Goal: Check status: Check status

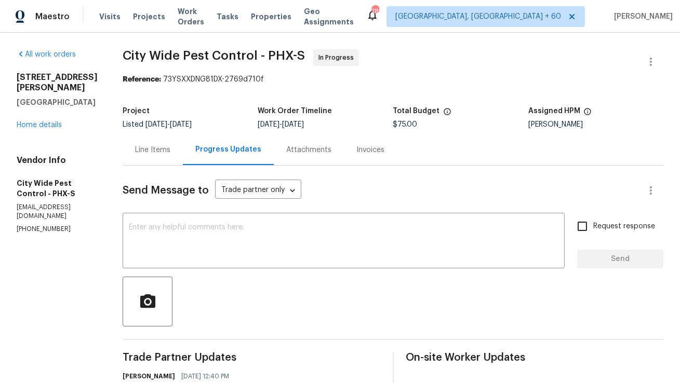
click at [146, 159] on div "Line Items" at bounding box center [153, 149] width 60 height 31
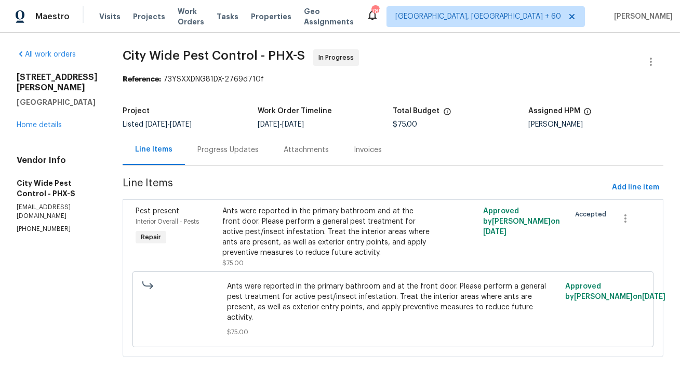
click at [246, 145] on div "Progress Updates" at bounding box center [227, 150] width 61 height 10
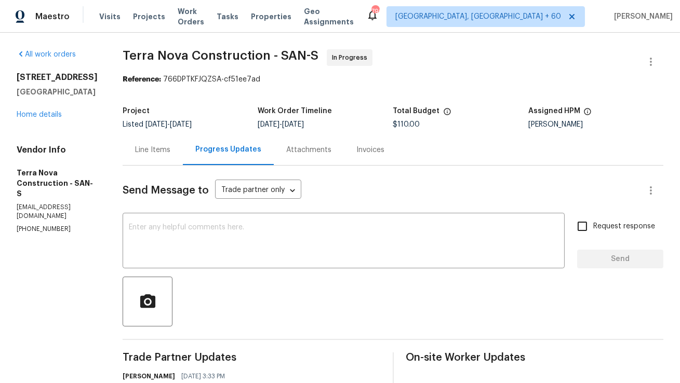
click at [170, 151] on div "Line Items" at bounding box center [152, 150] width 35 height 10
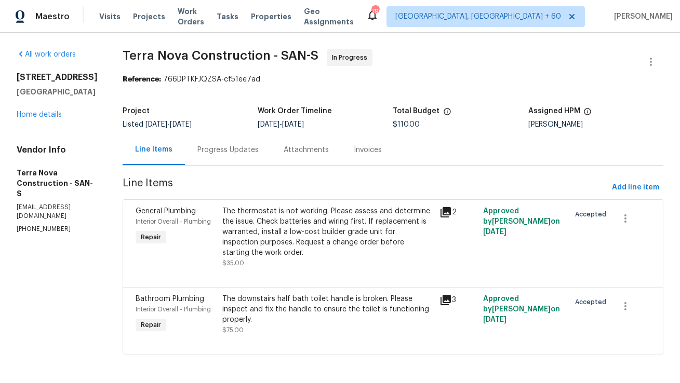
click at [259, 145] on div "Progress Updates" at bounding box center [227, 150] width 61 height 10
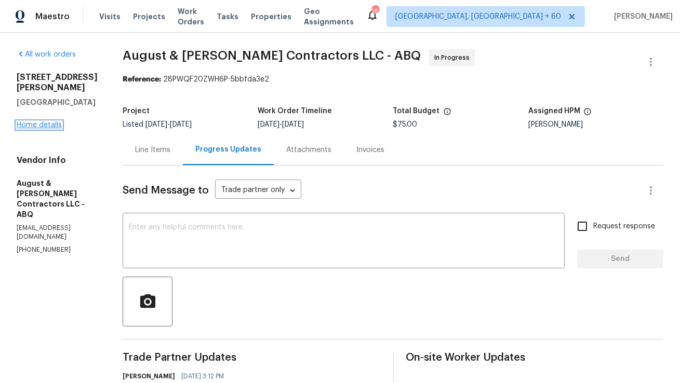
click at [52, 121] on link "Home details" at bounding box center [39, 124] width 45 height 7
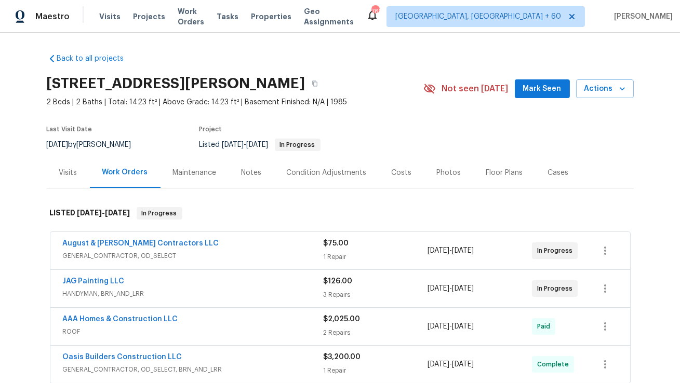
click at [64, 171] on div "Visits" at bounding box center [68, 173] width 18 height 10
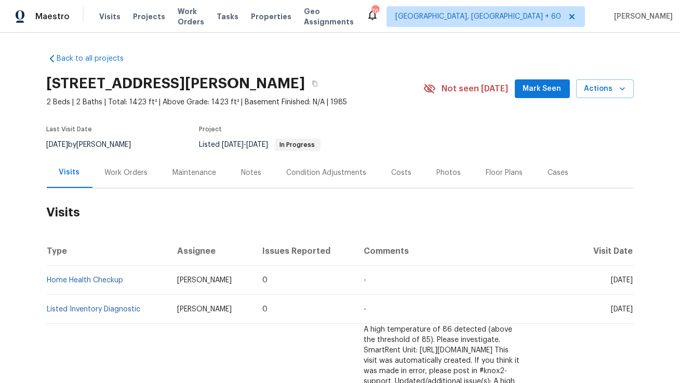
click at [115, 168] on div "Work Orders" at bounding box center [126, 173] width 43 height 10
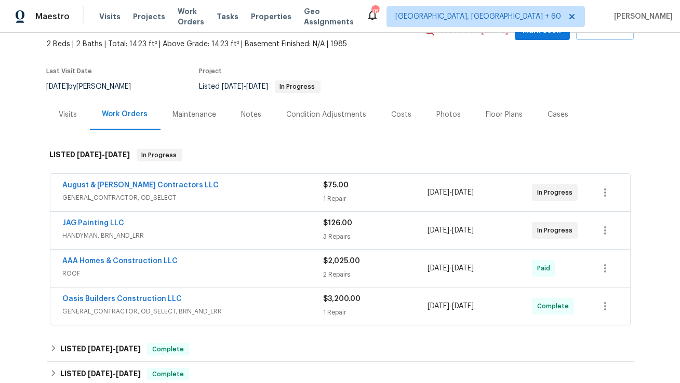
scroll to position [27, 0]
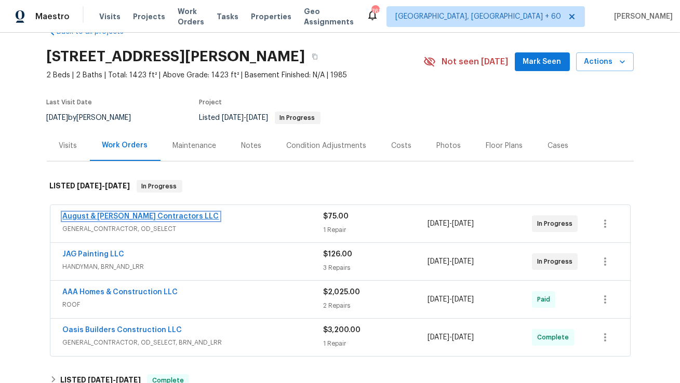
click at [124, 219] on link "August & Suttles Contractors LLC" at bounding box center [141, 216] width 156 height 7
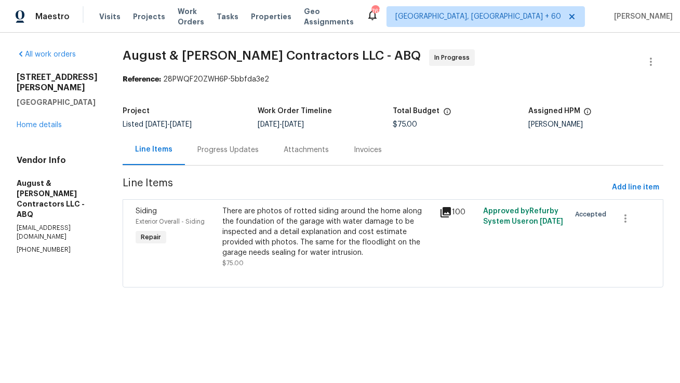
click at [298, 242] on div "There are photos of rotted siding around the home along the foundation of the g…" at bounding box center [327, 232] width 211 height 52
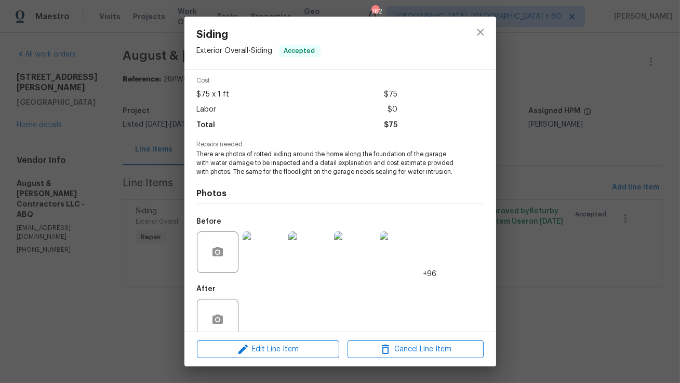
scroll to position [61, 0]
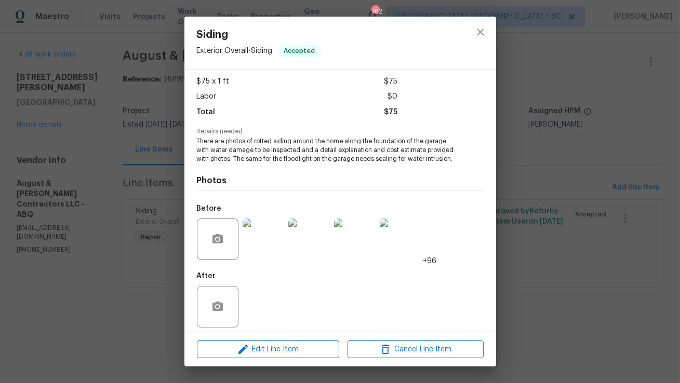
click at [275, 235] on img at bounding box center [263, 240] width 42 height 42
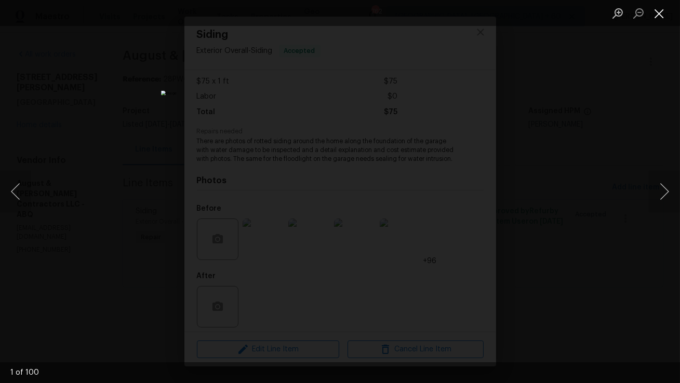
click at [659, 9] on button "Close lightbox" at bounding box center [658, 13] width 21 height 18
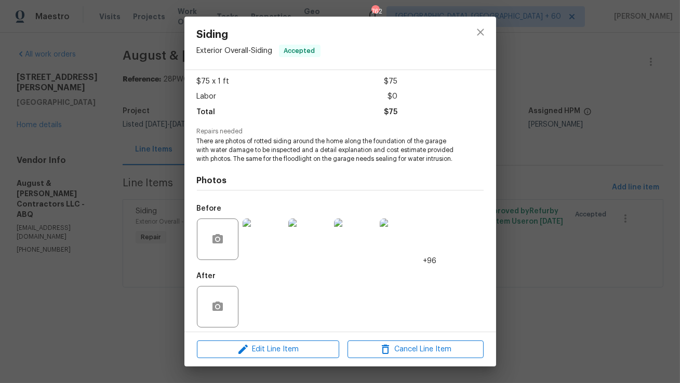
click at [274, 232] on img at bounding box center [263, 240] width 42 height 42
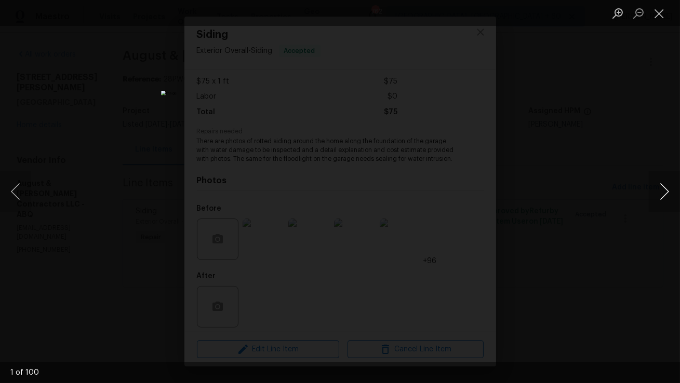
click at [659, 193] on button "Next image" at bounding box center [663, 192] width 31 height 42
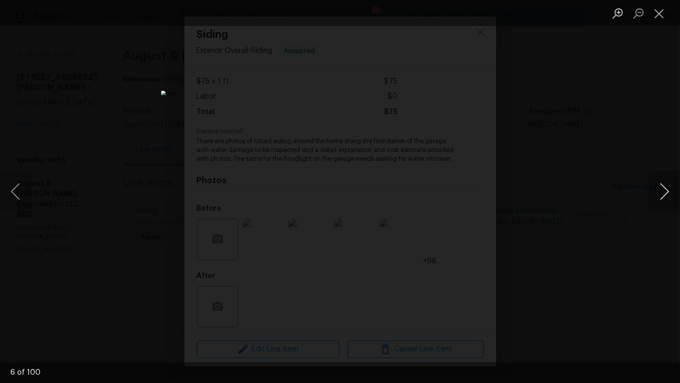
click at [659, 193] on button "Next image" at bounding box center [663, 192] width 31 height 42
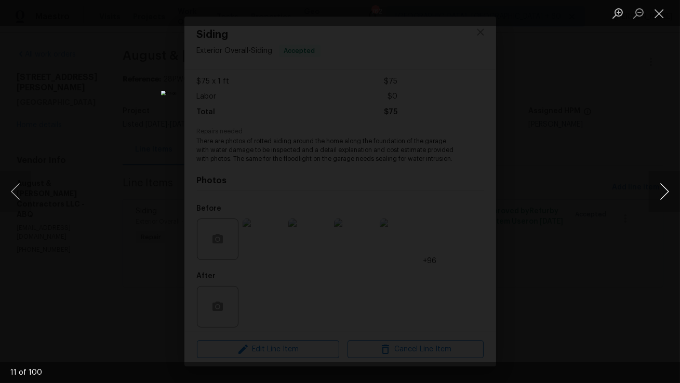
click at [659, 193] on button "Next image" at bounding box center [663, 192] width 31 height 42
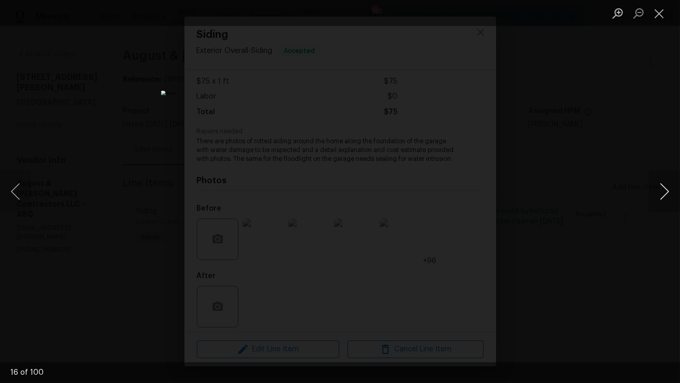
click at [659, 193] on button "Next image" at bounding box center [663, 192] width 31 height 42
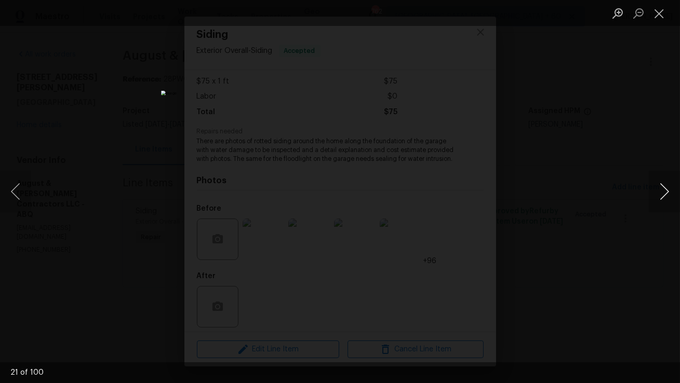
click at [659, 193] on button "Next image" at bounding box center [663, 192] width 31 height 42
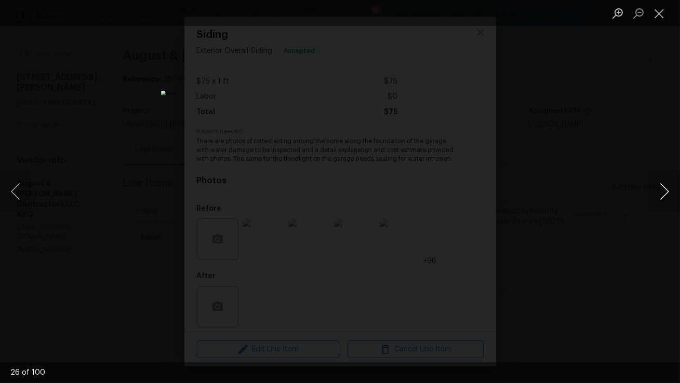
click at [659, 193] on button "Next image" at bounding box center [663, 192] width 31 height 42
click at [660, 193] on button "Next image" at bounding box center [663, 192] width 31 height 42
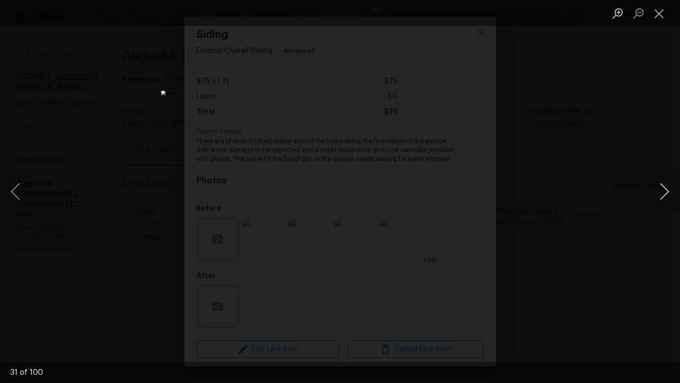
click at [660, 193] on button "Next image" at bounding box center [663, 192] width 31 height 42
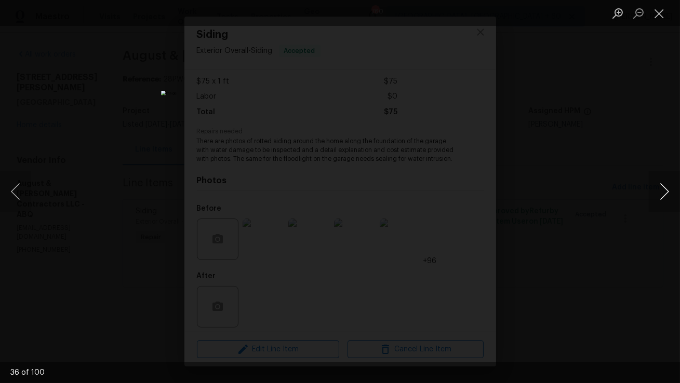
click at [660, 193] on button "Next image" at bounding box center [663, 192] width 31 height 42
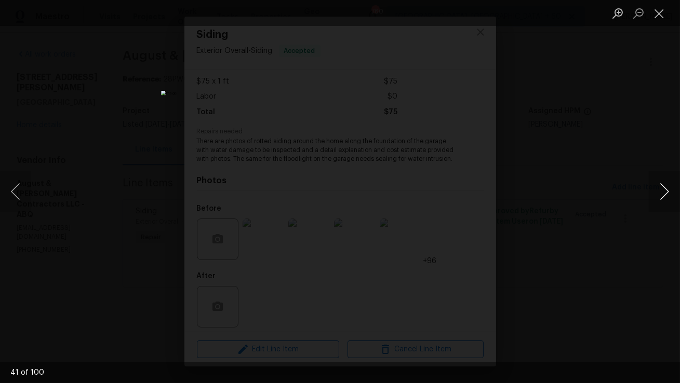
click at [660, 193] on button "Next image" at bounding box center [663, 192] width 31 height 42
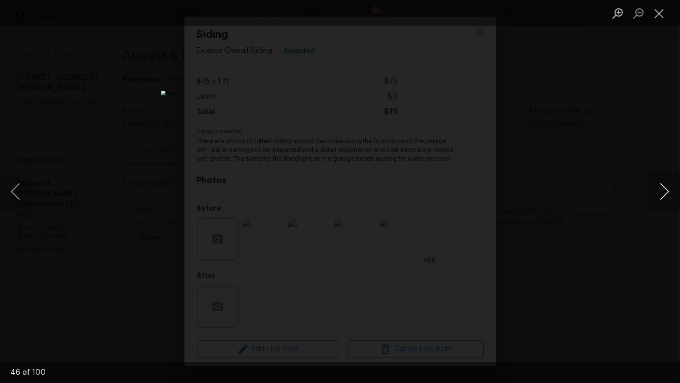
click at [660, 193] on button "Next image" at bounding box center [663, 192] width 31 height 42
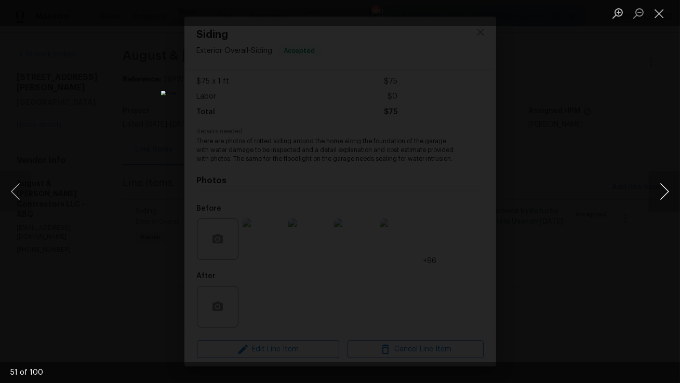
click at [660, 193] on button "Next image" at bounding box center [663, 192] width 31 height 42
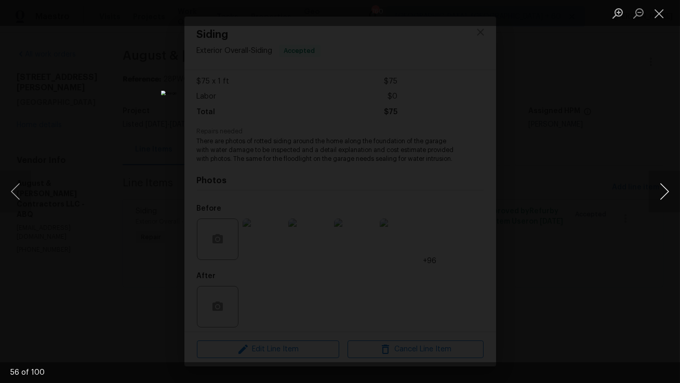
click at [660, 193] on button "Next image" at bounding box center [663, 192] width 31 height 42
click at [660, 192] on button "Next image" at bounding box center [663, 192] width 31 height 42
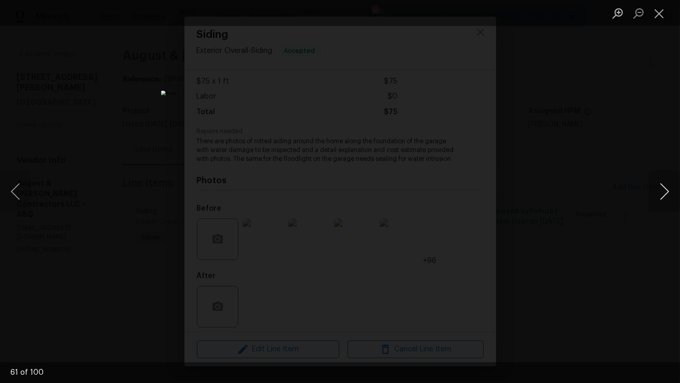
click at [661, 192] on button "Next image" at bounding box center [663, 192] width 31 height 42
click at [658, 195] on button "Next image" at bounding box center [663, 192] width 31 height 42
click at [661, 194] on button "Next image" at bounding box center [663, 192] width 31 height 42
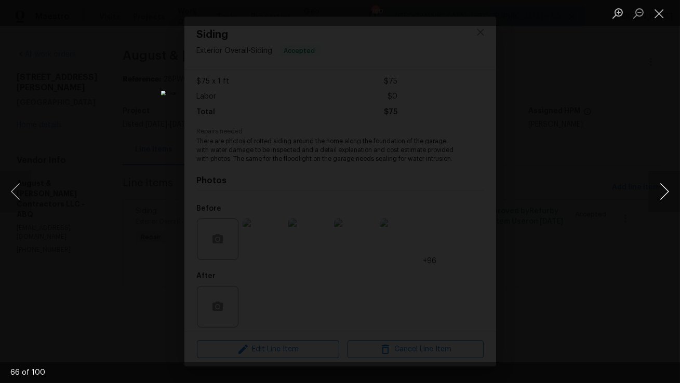
click at [661, 194] on button "Next image" at bounding box center [663, 192] width 31 height 42
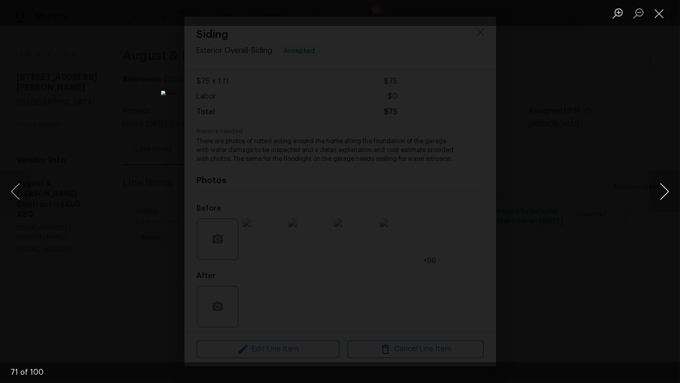
click at [661, 194] on button "Next image" at bounding box center [663, 192] width 31 height 42
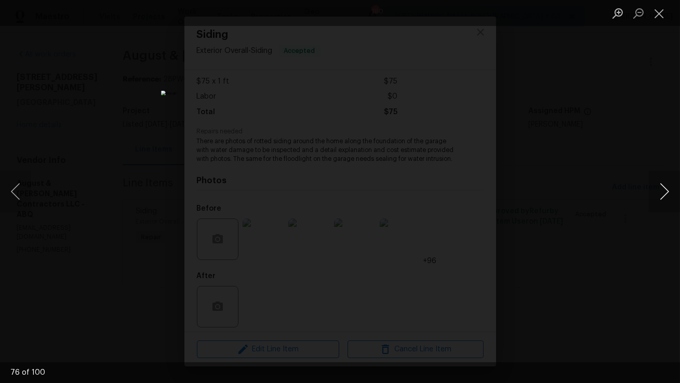
click at [661, 194] on button "Next image" at bounding box center [663, 192] width 31 height 42
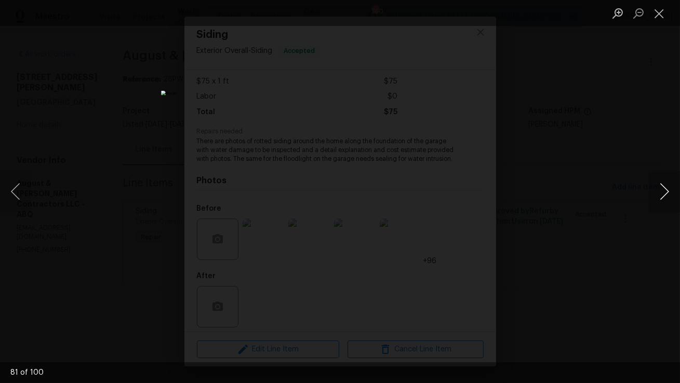
click at [661, 194] on button "Next image" at bounding box center [663, 192] width 31 height 42
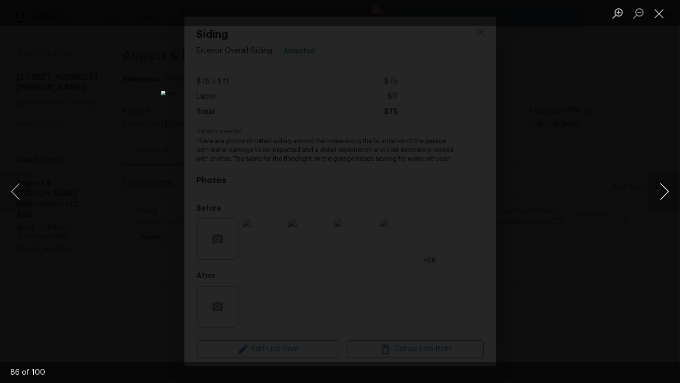
click at [661, 194] on button "Next image" at bounding box center [663, 192] width 31 height 42
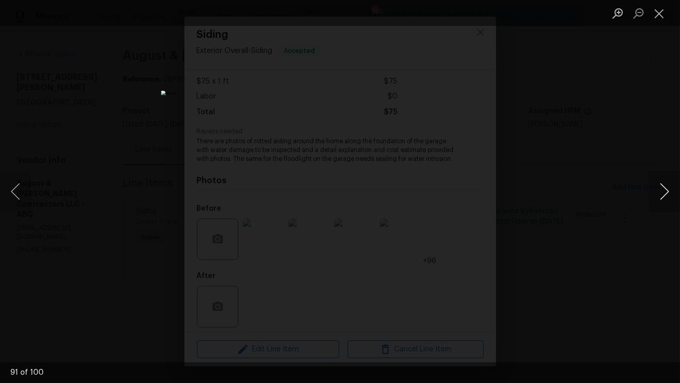
click at [661, 194] on button "Next image" at bounding box center [663, 192] width 31 height 42
click at [120, 254] on div "Lightbox" at bounding box center [340, 191] width 680 height 383
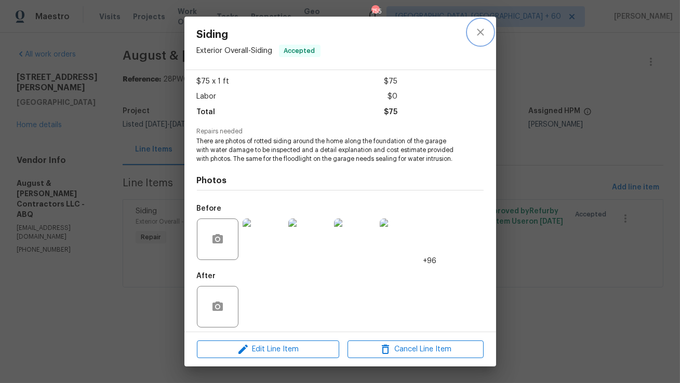
click at [483, 30] on icon "close" at bounding box center [480, 32] width 12 height 12
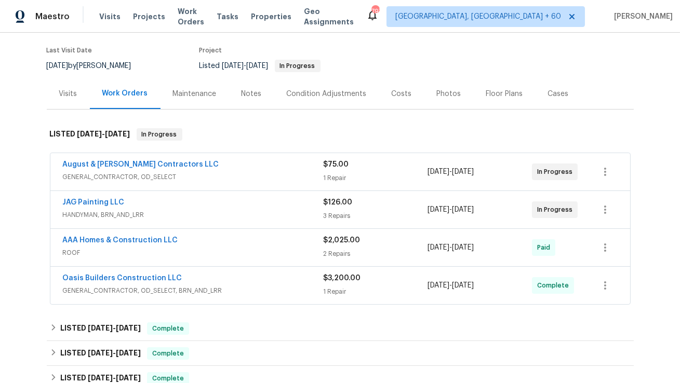
scroll to position [94, 0]
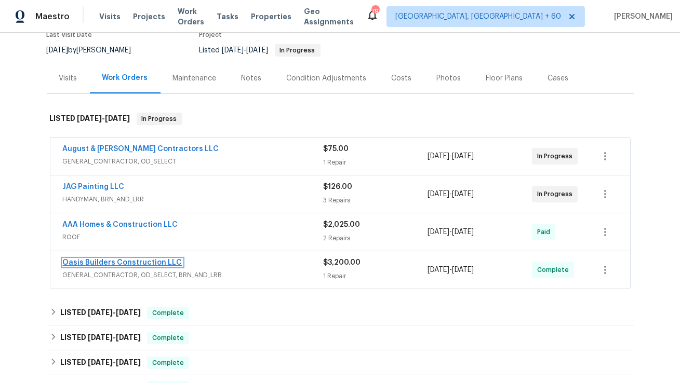
click at [138, 261] on link "Oasis Builders Construction LLC" at bounding box center [122, 262] width 119 height 7
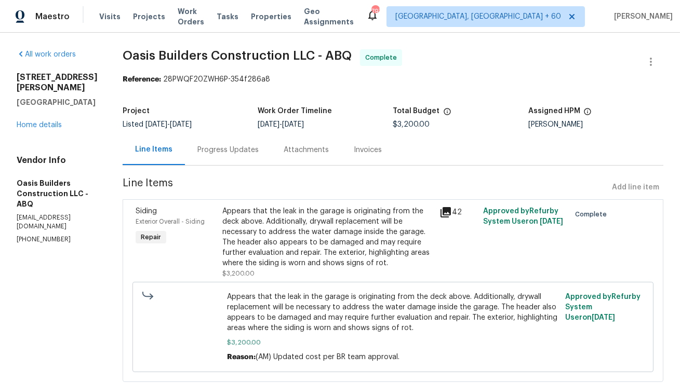
click at [238, 152] on div "Progress Updates" at bounding box center [227, 150] width 61 height 10
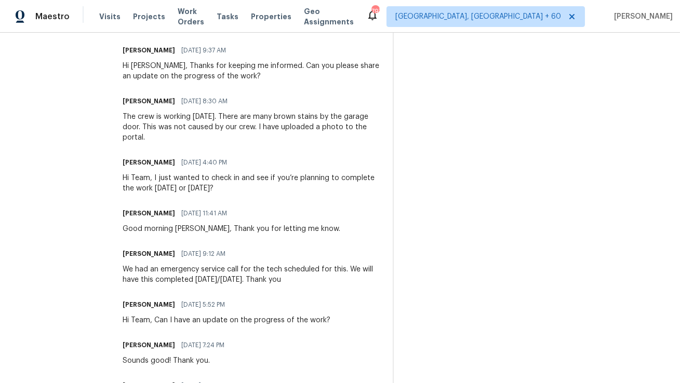
scroll to position [478, 0]
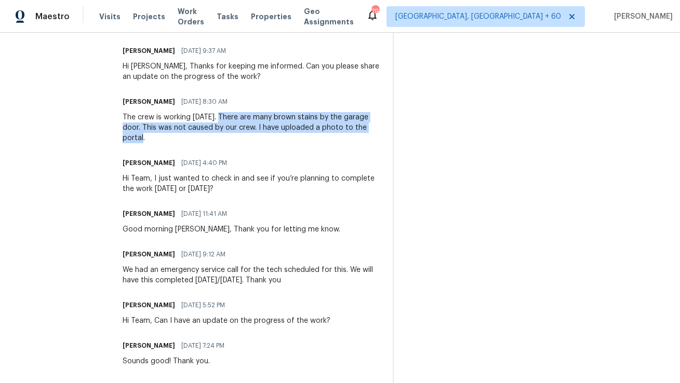
copy div "There are many brown stains by the garage door. This was not caused by our crew…"
drag, startPoint x: 215, startPoint y: 115, endPoint x: 221, endPoint y: 140, distance: 24.9
click at [221, 140] on div "The crew is working [DATE]. There are many brown stains by the garage door. Thi…" at bounding box center [251, 127] width 257 height 31
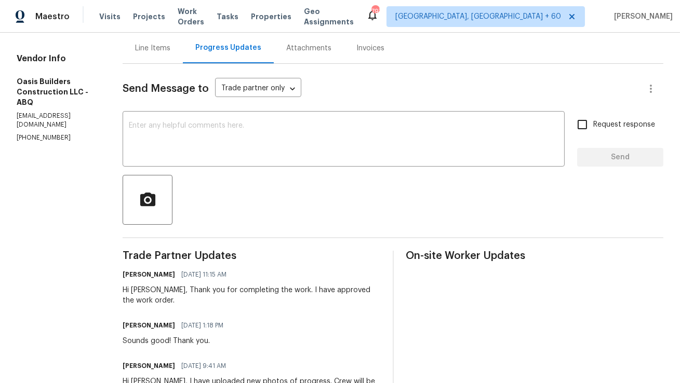
scroll to position [0, 0]
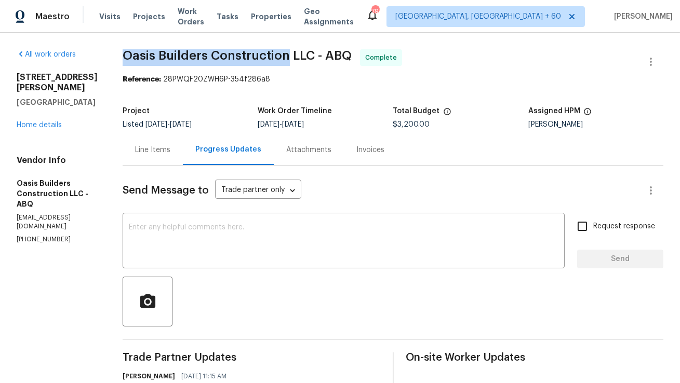
copy span "Oasis Builders Construction"
drag, startPoint x: 124, startPoint y: 55, endPoint x: 287, endPoint y: 52, distance: 163.5
click at [287, 52] on span "Oasis Builders Construction LLC - ABQ" at bounding box center [237, 55] width 229 height 12
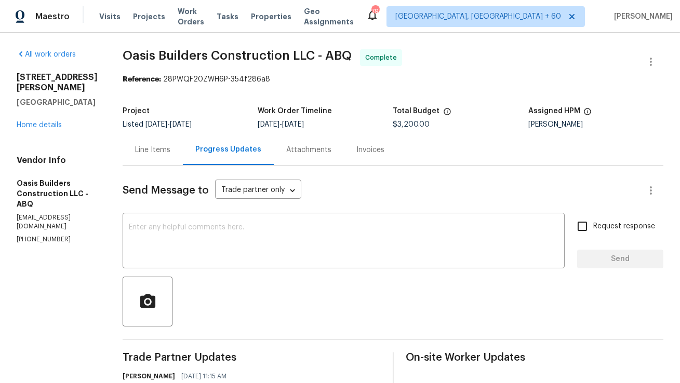
click at [170, 141] on div "Line Items" at bounding box center [153, 149] width 60 height 31
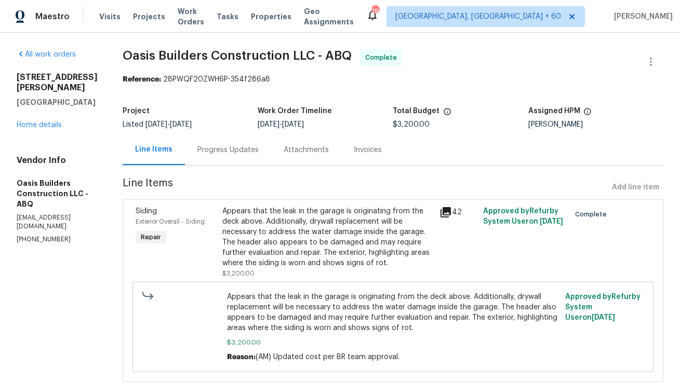
click at [286, 248] on div "Appears that the leak in the garage is originating from the deck above. Additio…" at bounding box center [327, 237] width 211 height 62
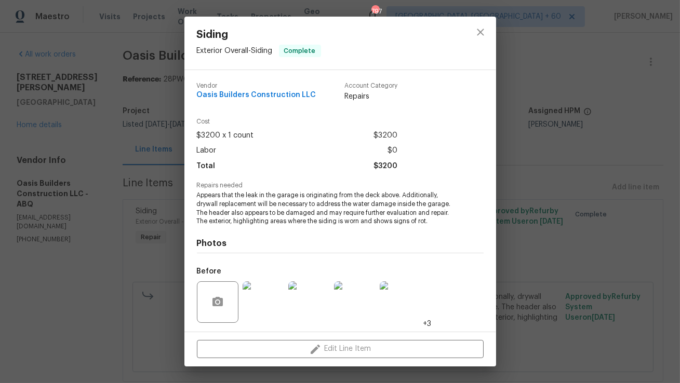
scroll to position [70, 0]
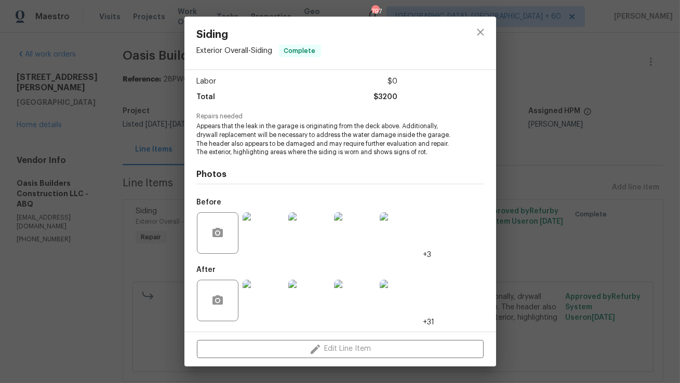
click at [266, 221] on img at bounding box center [263, 233] width 42 height 42
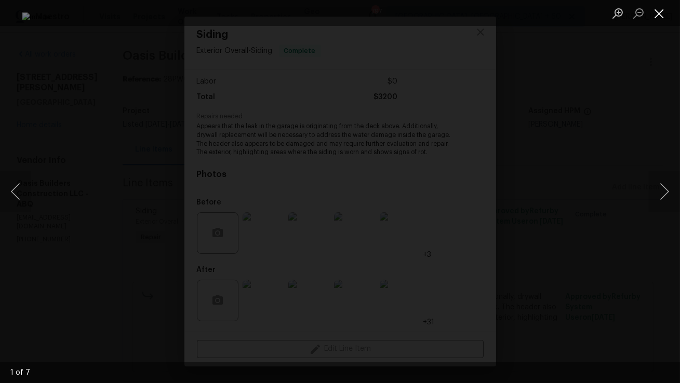
click at [660, 15] on button "Close lightbox" at bounding box center [658, 13] width 21 height 18
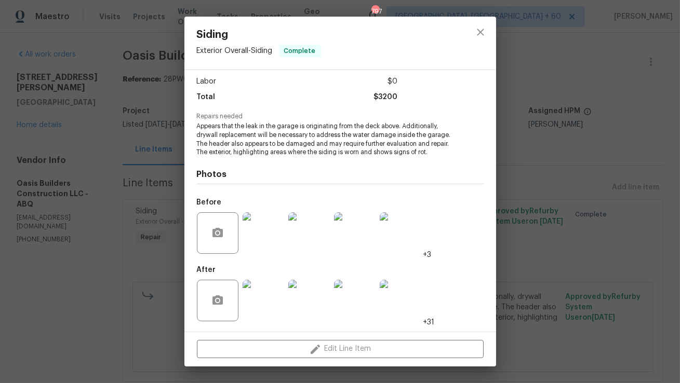
click at [270, 294] on img at bounding box center [263, 301] width 42 height 42
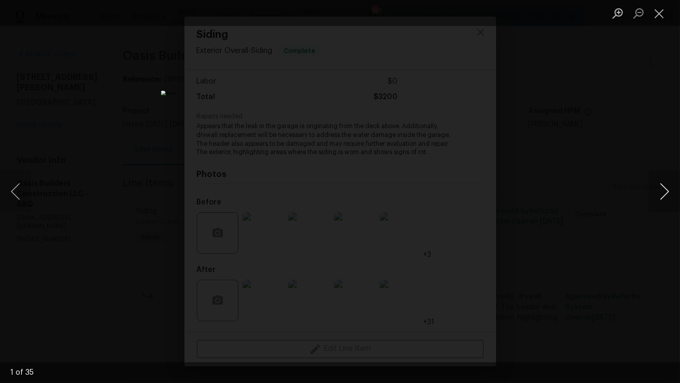
click at [669, 197] on button "Next image" at bounding box center [663, 192] width 31 height 42
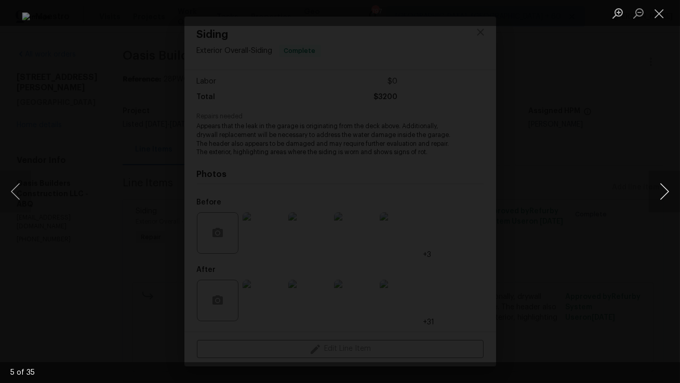
click at [669, 197] on button "Next image" at bounding box center [663, 192] width 31 height 42
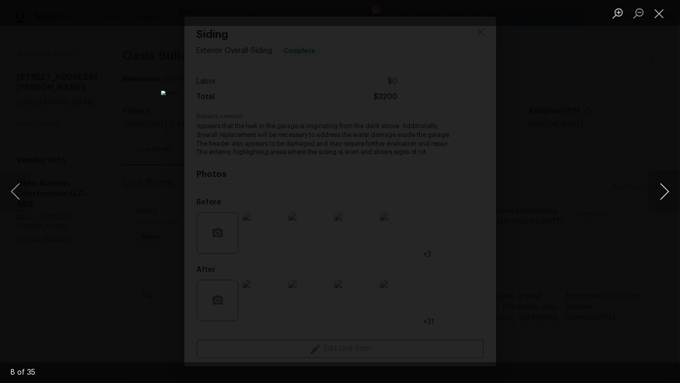
click at [669, 197] on button "Next image" at bounding box center [663, 192] width 31 height 42
click at [658, 200] on button "Next image" at bounding box center [663, 192] width 31 height 42
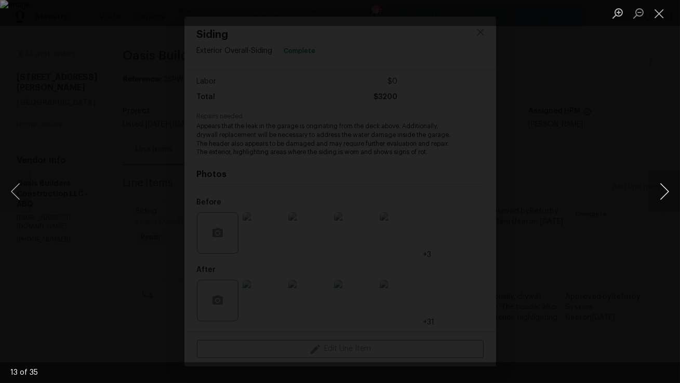
click at [658, 200] on button "Next image" at bounding box center [663, 192] width 31 height 42
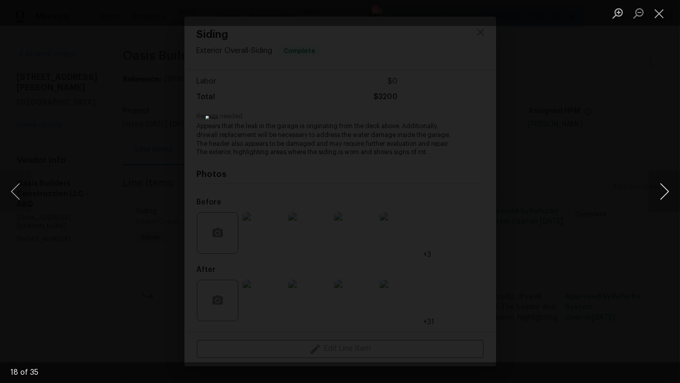
click at [658, 201] on button "Next image" at bounding box center [663, 192] width 31 height 42
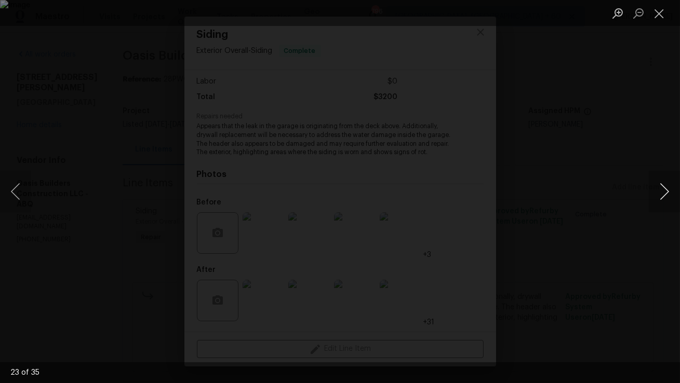
click at [658, 201] on button "Next image" at bounding box center [663, 192] width 31 height 42
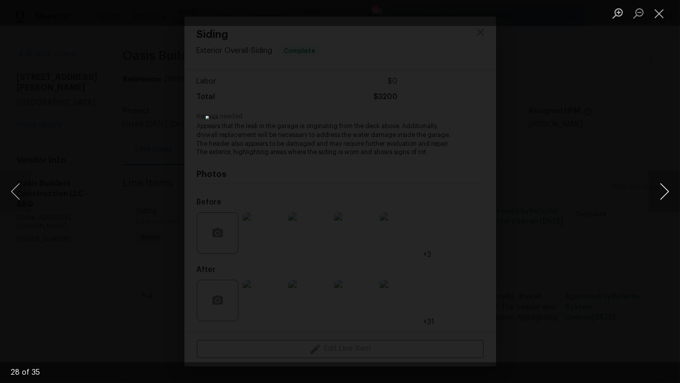
click at [658, 201] on button "Next image" at bounding box center [663, 192] width 31 height 42
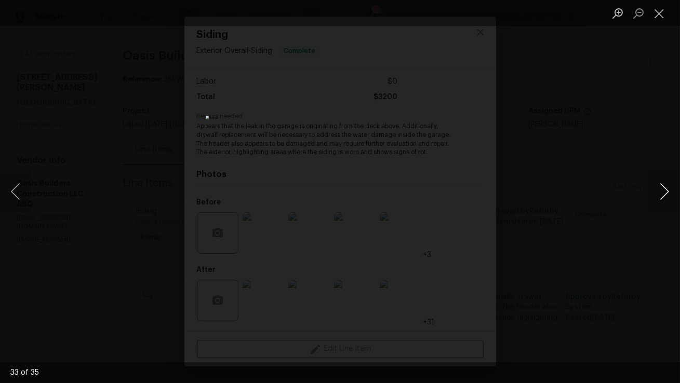
click at [658, 201] on button "Next image" at bounding box center [663, 192] width 31 height 42
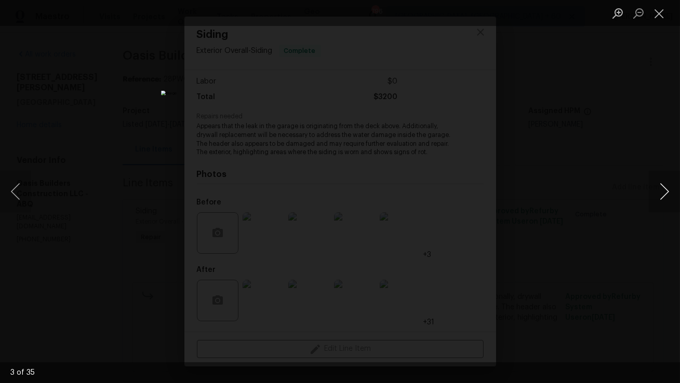
click at [658, 201] on button "Next image" at bounding box center [663, 192] width 31 height 42
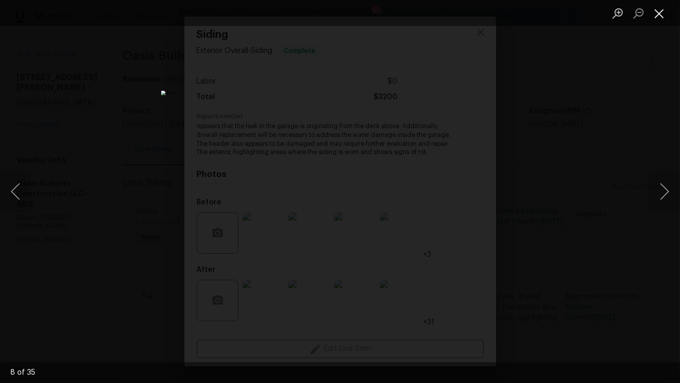
click at [655, 17] on button "Close lightbox" at bounding box center [658, 13] width 21 height 18
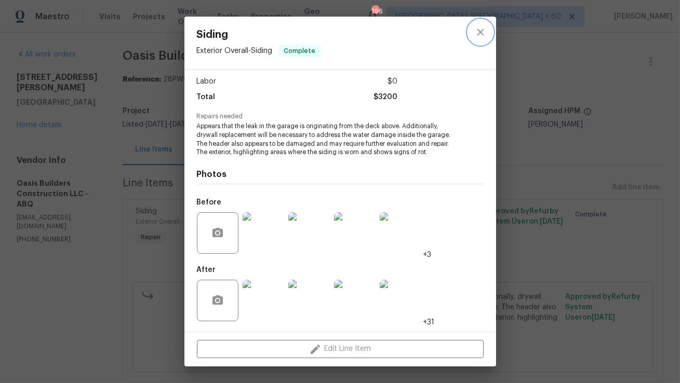
click at [483, 32] on icon "close" at bounding box center [480, 32] width 12 height 12
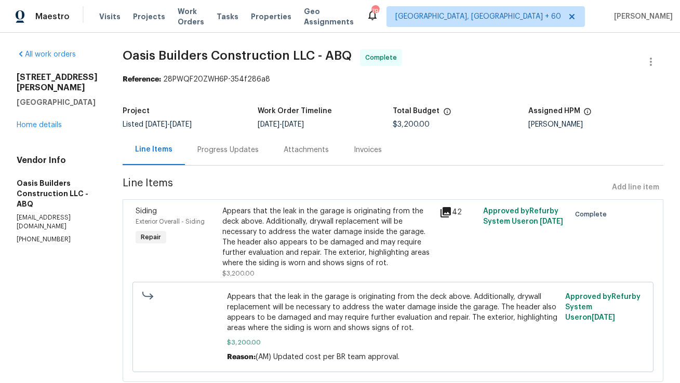
click at [297, 215] on div "Appears that the leak in the garage is originating from the deck above. Additio…" at bounding box center [327, 237] width 211 height 62
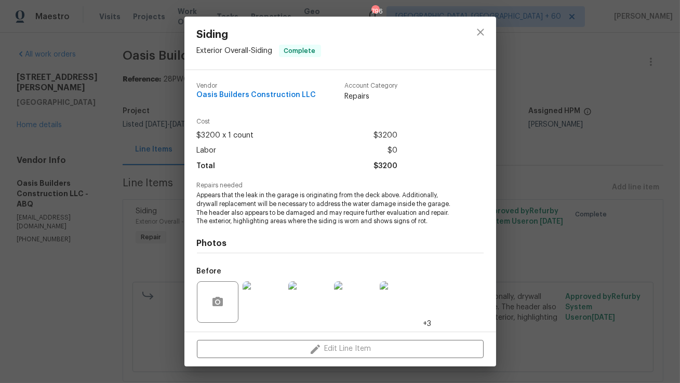
click at [255, 294] on img at bounding box center [263, 302] width 42 height 42
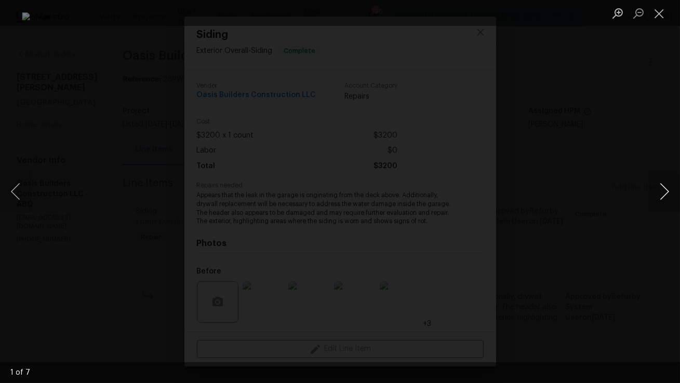
click at [667, 178] on button "Next image" at bounding box center [663, 192] width 31 height 42
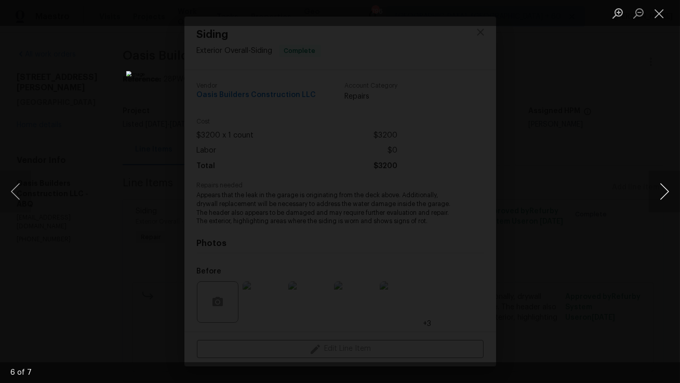
click at [667, 178] on button "Next image" at bounding box center [663, 192] width 31 height 42
click at [660, 12] on button "Close lightbox" at bounding box center [658, 13] width 21 height 18
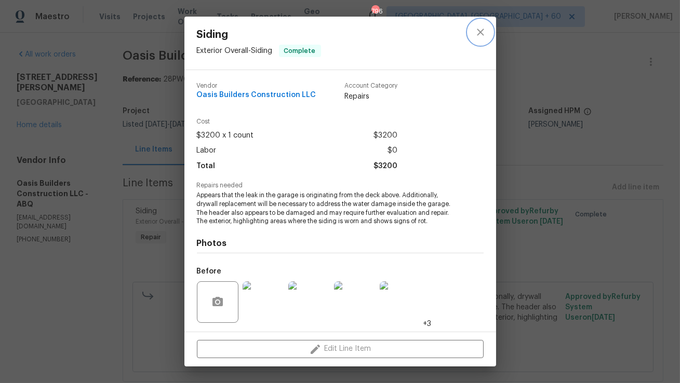
click at [478, 29] on icon "close" at bounding box center [480, 32] width 12 height 12
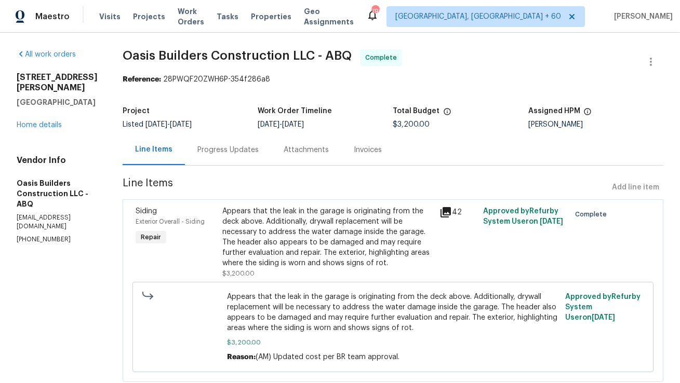
click at [257, 147] on div "Progress Updates" at bounding box center [228, 149] width 86 height 31
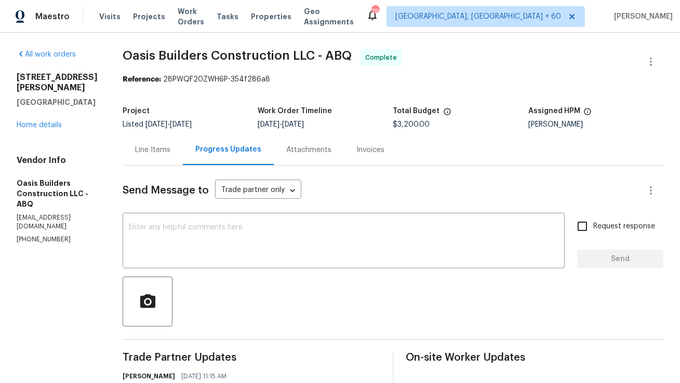
click at [154, 141] on div "Line Items" at bounding box center [153, 149] width 60 height 31
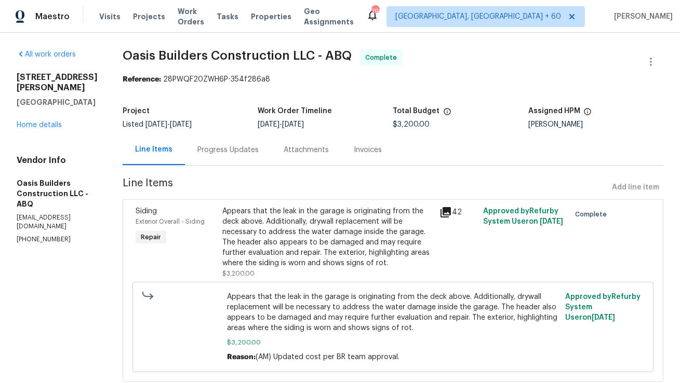
click at [225, 155] on div "Progress Updates" at bounding box center [227, 150] width 61 height 10
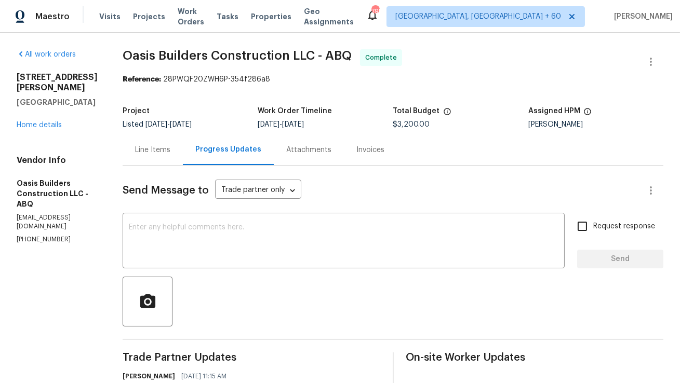
click at [53, 240] on p "(505) 908-7259" at bounding box center [57, 239] width 81 height 9
copy p "(505) 908-7259"
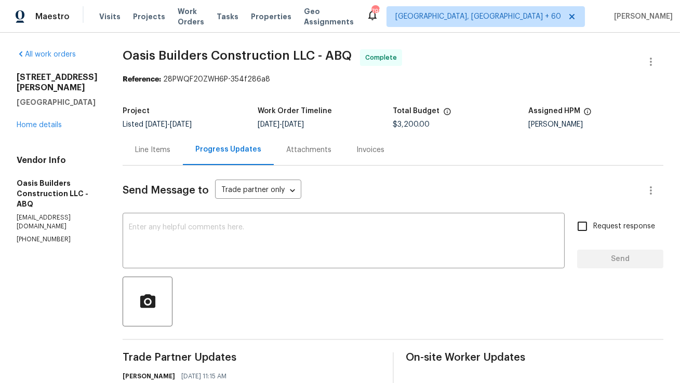
click at [168, 158] on div "Line Items" at bounding box center [153, 149] width 60 height 31
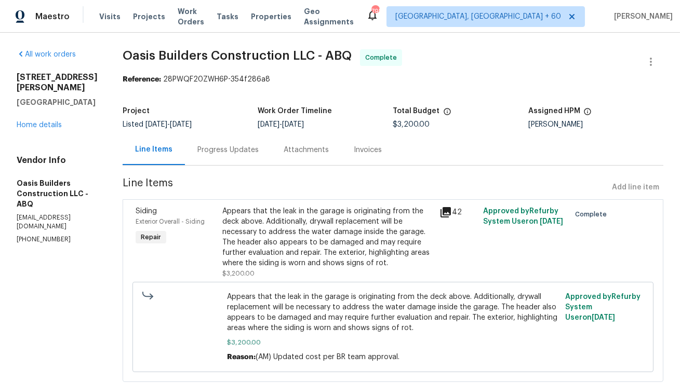
click at [256, 276] on div "Appears that the leak in the garage is originating from the deck above. Additio…" at bounding box center [327, 242] width 211 height 73
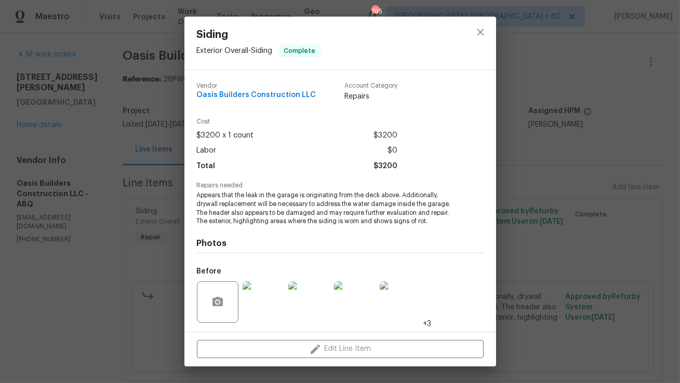
scroll to position [70, 0]
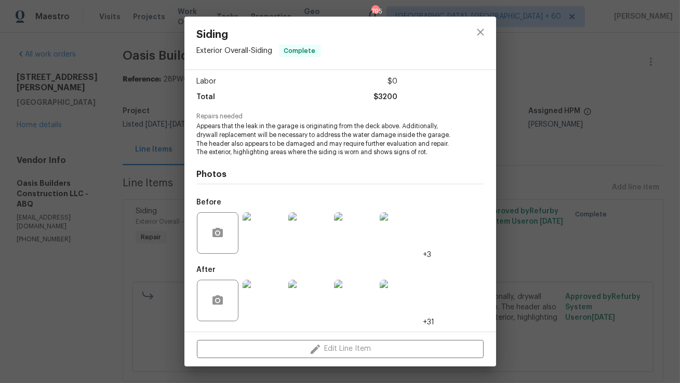
click at [256, 295] on img at bounding box center [263, 301] width 42 height 42
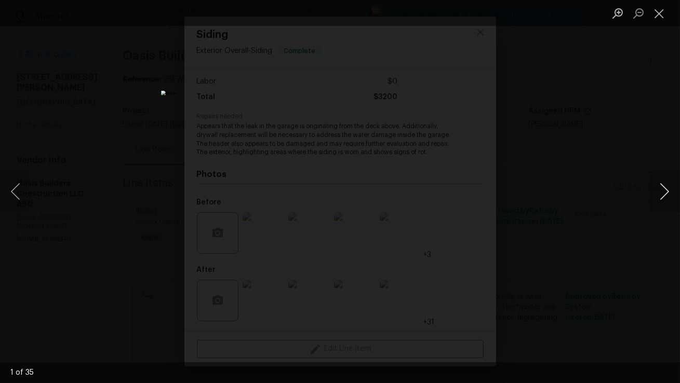
click at [657, 191] on button "Next image" at bounding box center [663, 192] width 31 height 42
click at [17, 179] on button "Previous image" at bounding box center [15, 192] width 31 height 42
click at [658, 191] on button "Next image" at bounding box center [663, 192] width 31 height 42
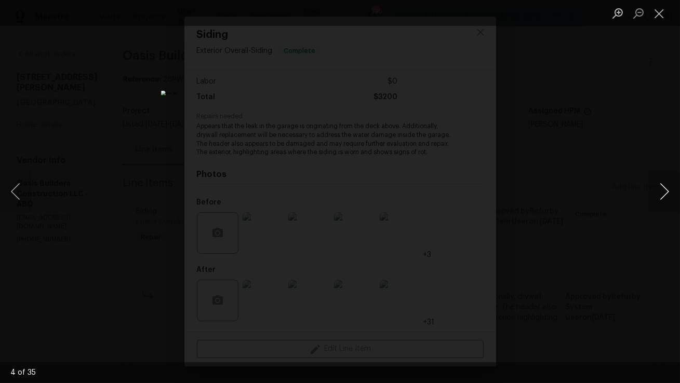
click at [658, 192] on button "Next image" at bounding box center [663, 192] width 31 height 42
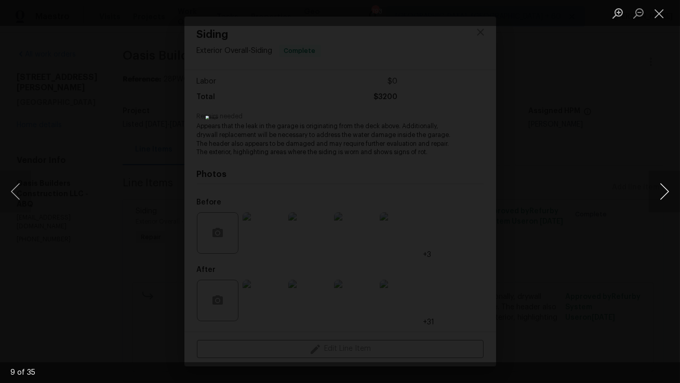
click at [658, 192] on button "Next image" at bounding box center [663, 192] width 31 height 42
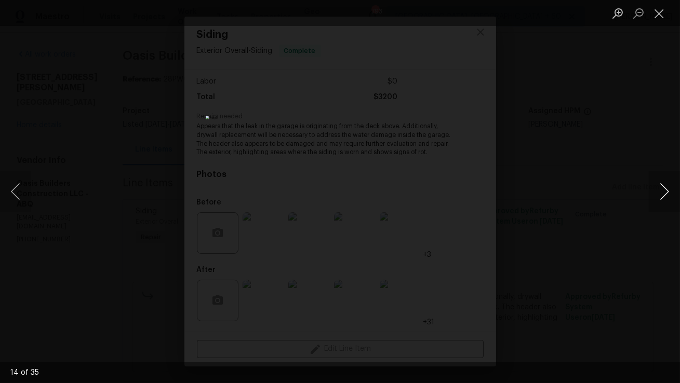
click at [658, 192] on button "Next image" at bounding box center [663, 192] width 31 height 42
click at [672, 191] on button "Next image" at bounding box center [663, 192] width 31 height 42
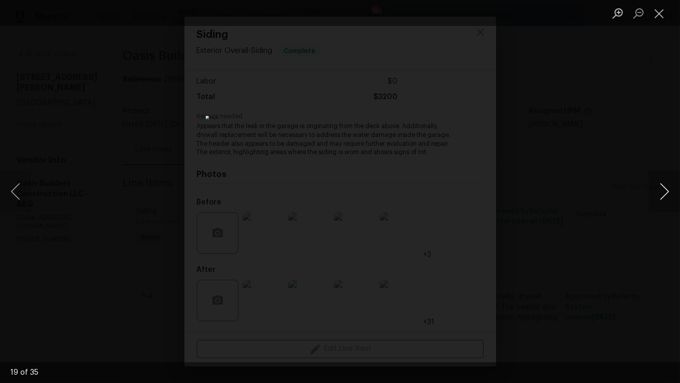
click at [672, 191] on button "Next image" at bounding box center [663, 192] width 31 height 42
click at [638, 183] on div "Lightbox" at bounding box center [340, 191] width 680 height 383
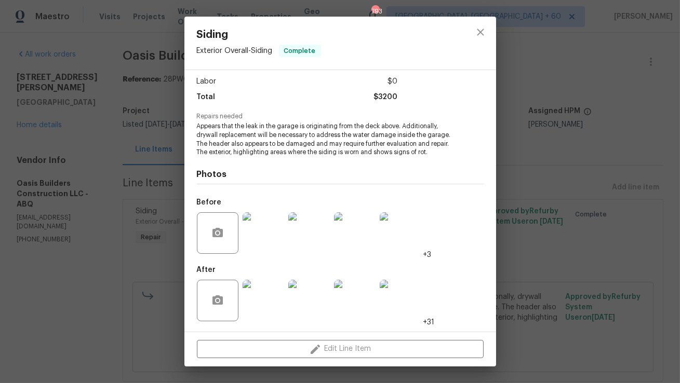
click at [513, 67] on div "Siding Exterior Overall - Siding Complete Vendor Oasis Builders Construction LL…" at bounding box center [340, 191] width 680 height 383
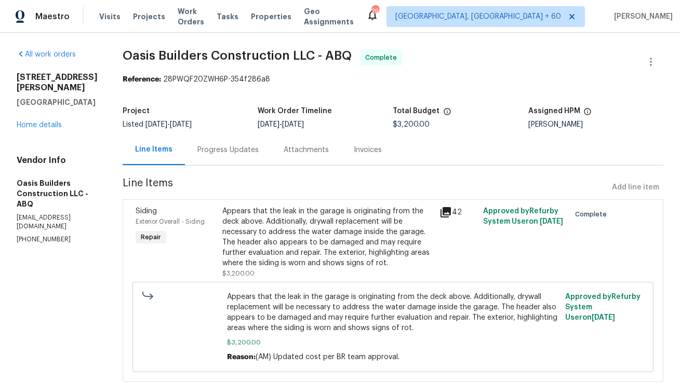
click at [201, 156] on div "Progress Updates" at bounding box center [228, 149] width 86 height 31
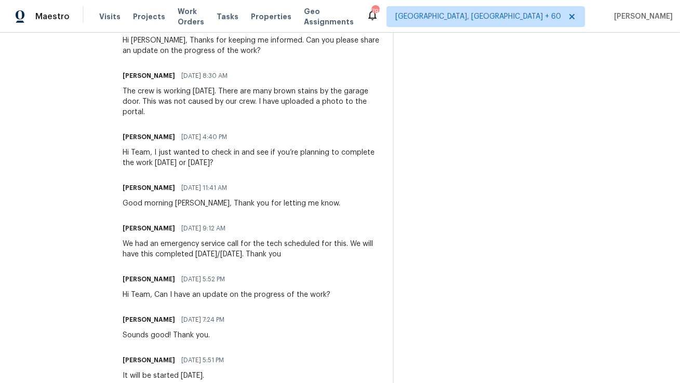
scroll to position [506, 0]
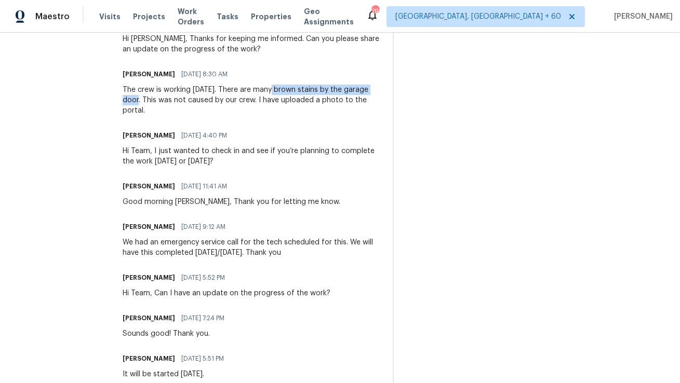
copy div "brown stains by the garage door."
drag, startPoint x: 270, startPoint y: 87, endPoint x: 141, endPoint y: 100, distance: 129.9
click at [141, 100] on div "The crew is working today. There are many brown stains by the garage door. This…" at bounding box center [251, 100] width 257 height 31
